Goal: Task Accomplishment & Management: Complete application form

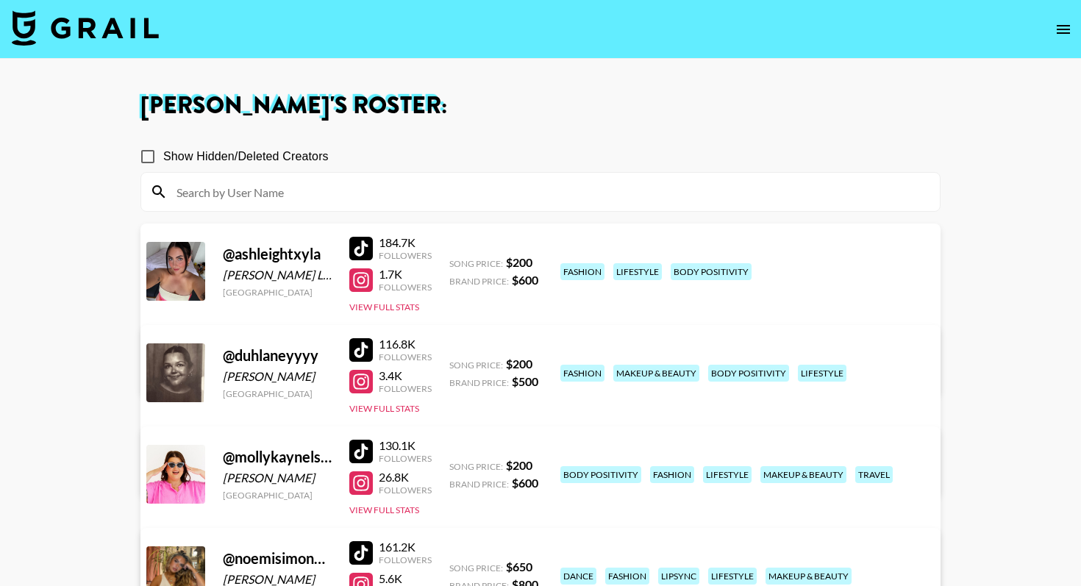
click at [137, 29] on img at bounding box center [85, 27] width 147 height 35
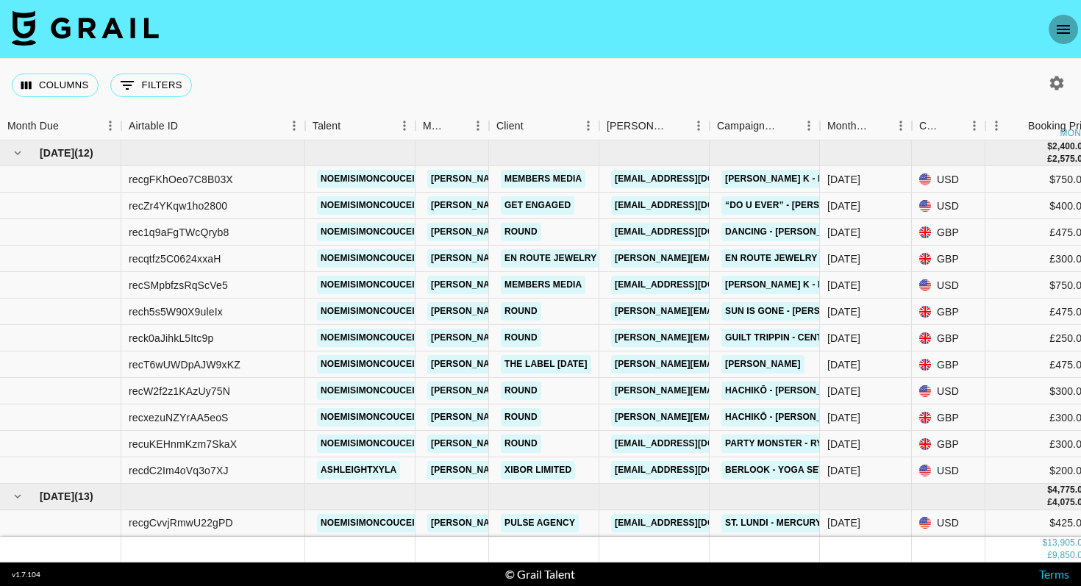
click at [1066, 28] on icon "open drawer" at bounding box center [1063, 30] width 18 height 18
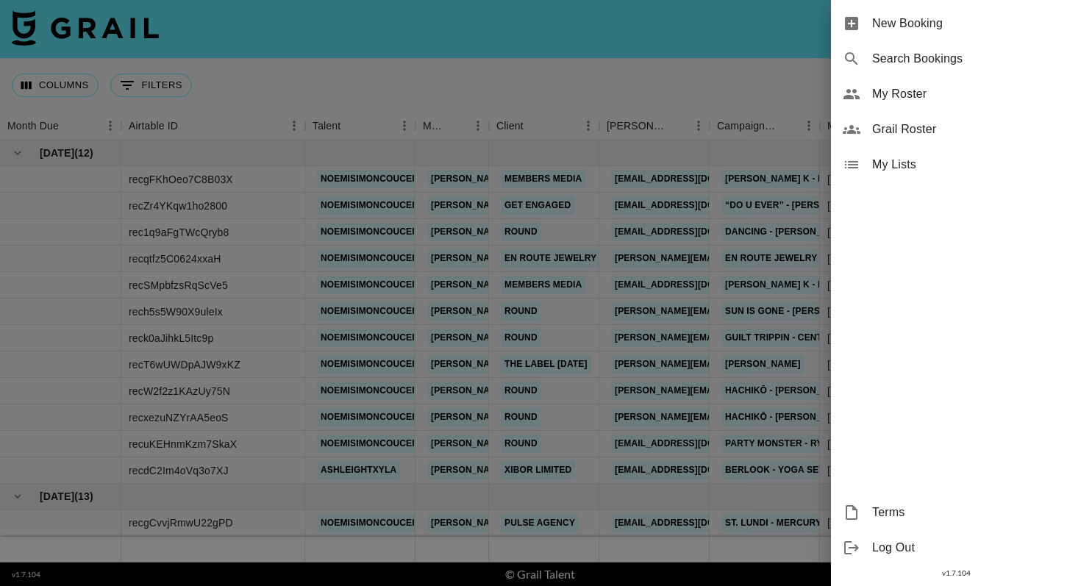
click at [940, 17] on span "New Booking" at bounding box center [970, 24] width 197 height 18
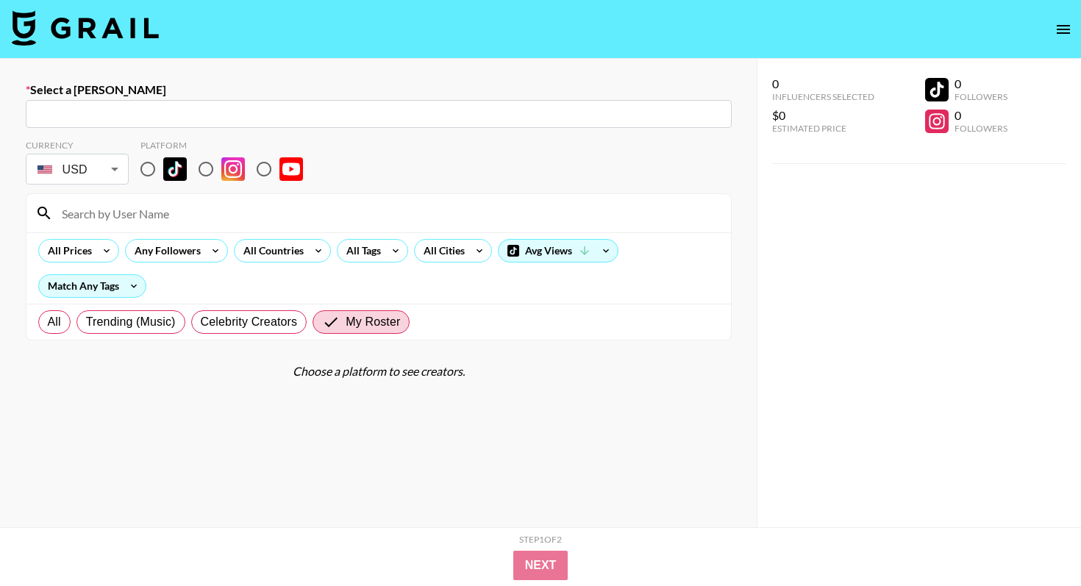
click at [249, 117] on input "text" at bounding box center [379, 114] width 688 height 17
paste input "[PERSON_NAME][EMAIL_ADDRESS][DOMAIN_NAME]"
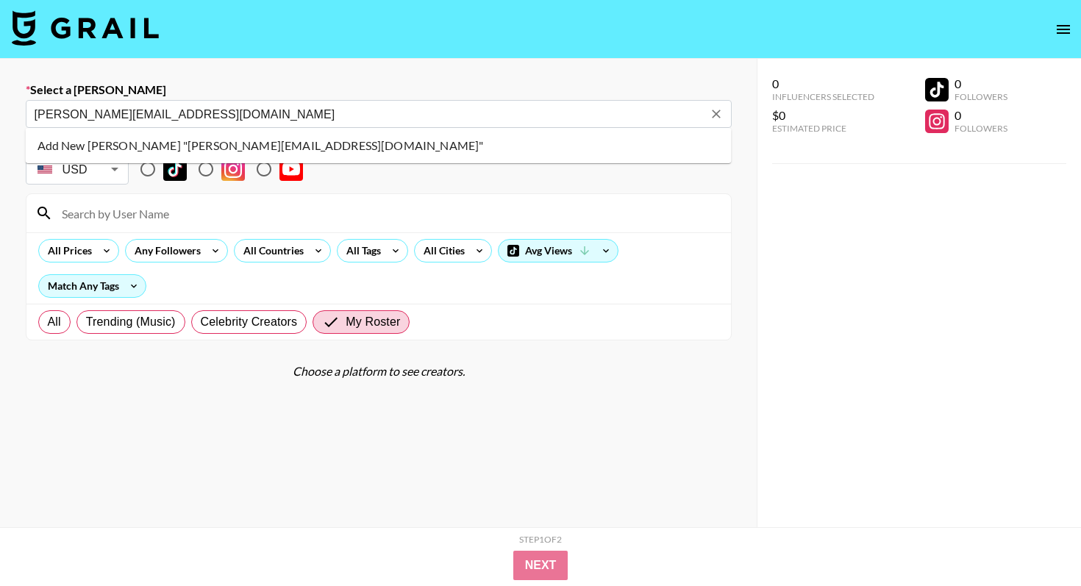
drag, startPoint x: 224, startPoint y: 115, endPoint x: 0, endPoint y: 106, distance: 224.5
click at [0, 106] on div "Select a Booker [EMAIL_ADDRESS][DOMAIN_NAME] ​ Currency USD USD ​ Platform All …" at bounding box center [378, 345] width 757 height 573
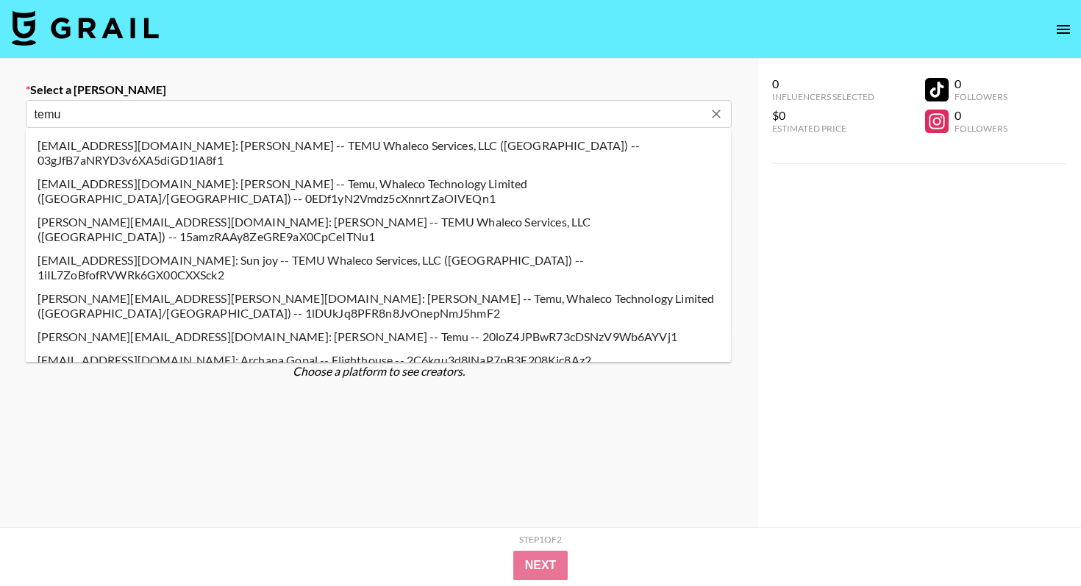
type input "temu"
